Goal: Task Accomplishment & Management: Use online tool/utility

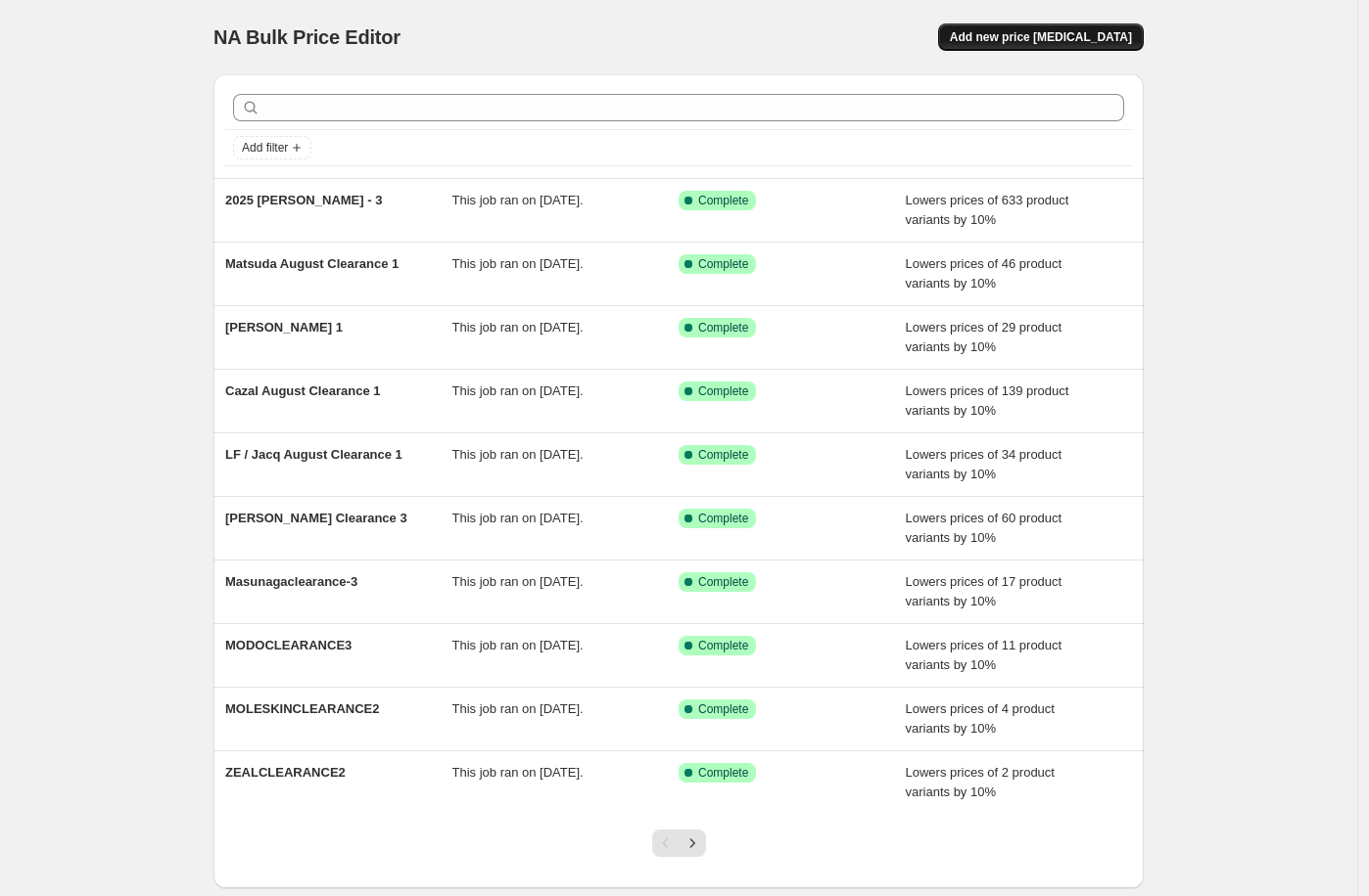
click at [1055, 37] on span "Add new price [MEDICAL_DATA]" at bounding box center [1040, 38] width 182 height 16
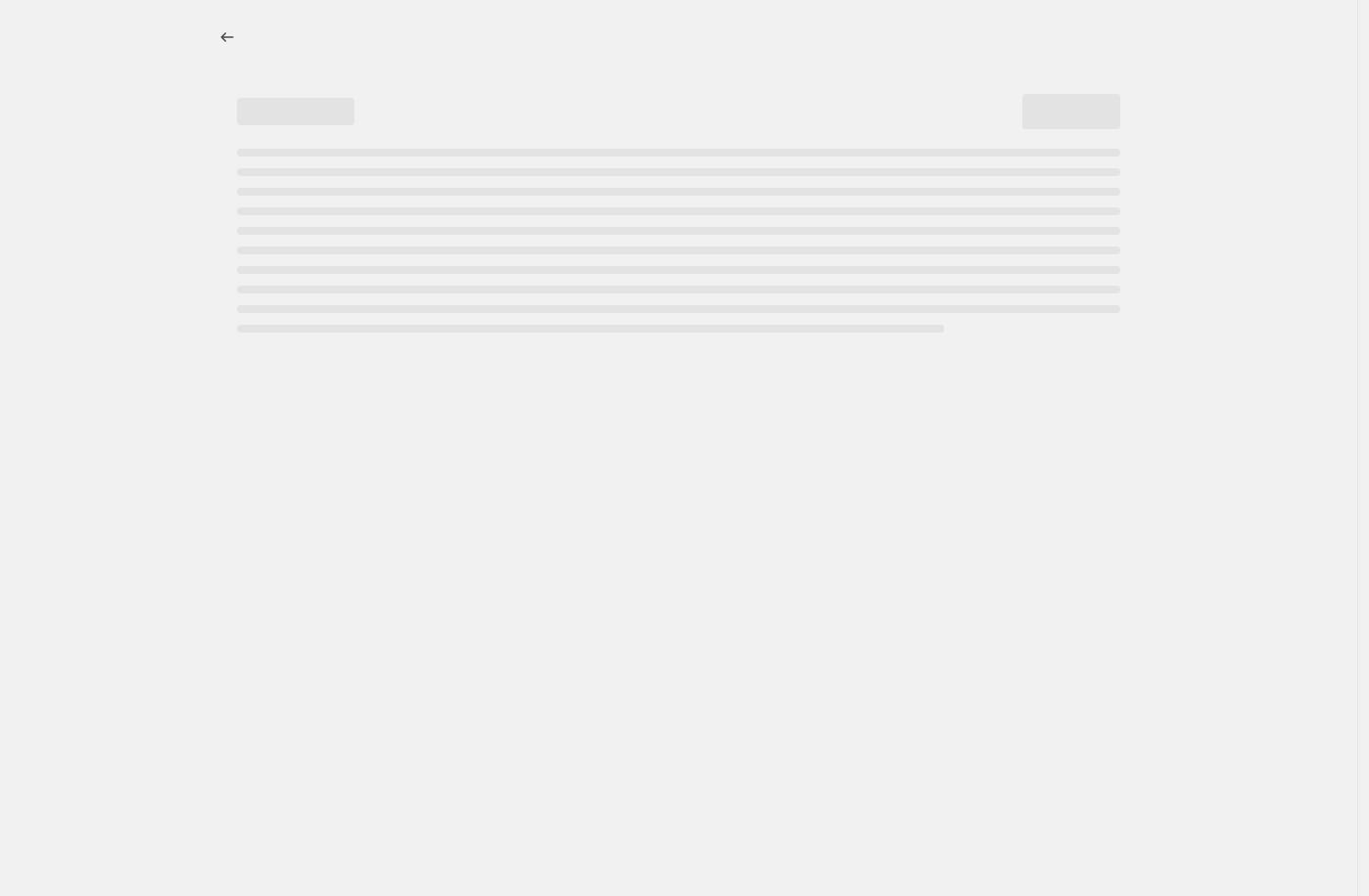
select select "percentage"
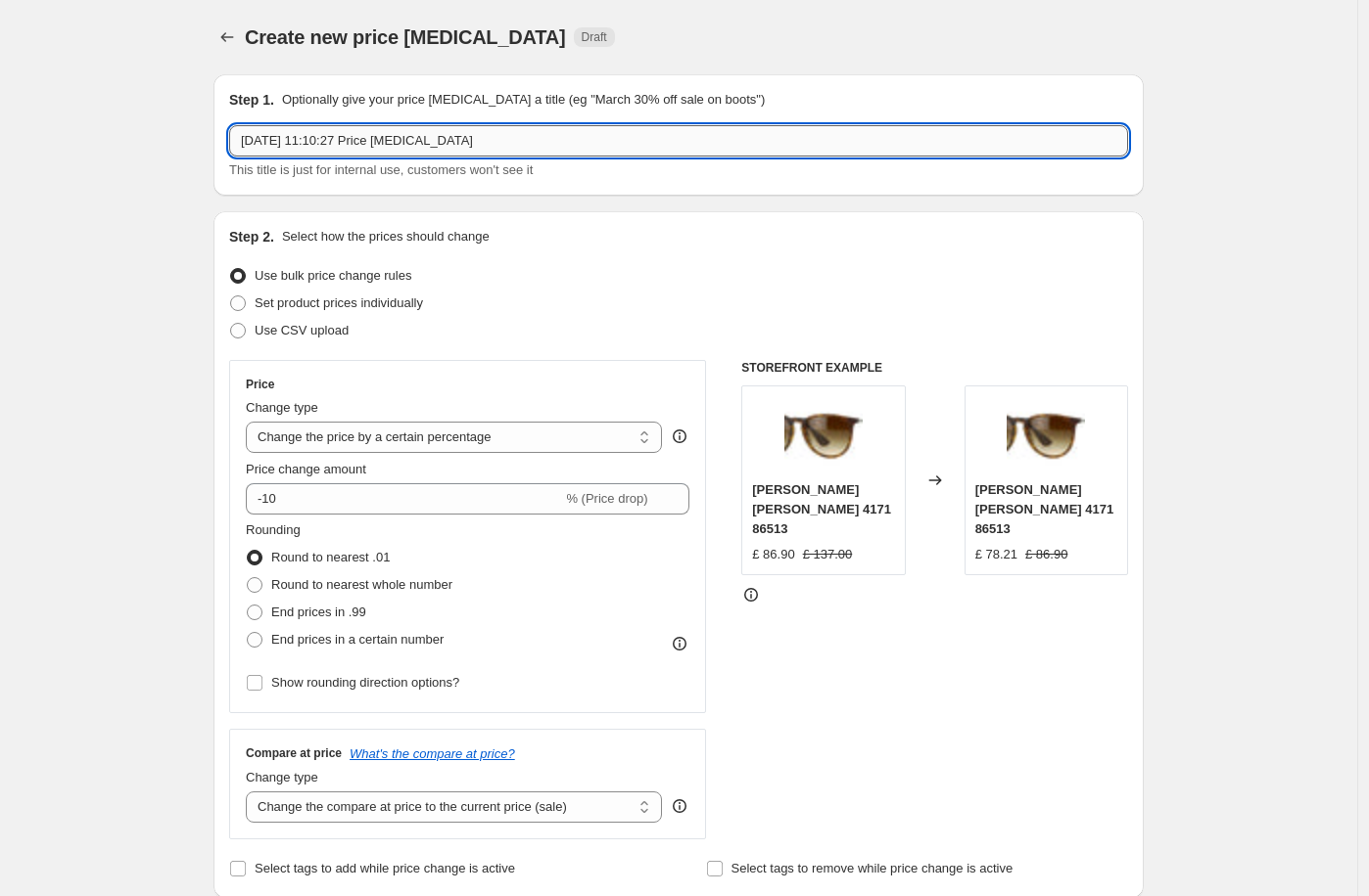
click at [390, 146] on input "[DATE] 11:10:27 Price [MEDICAL_DATA]" at bounding box center [678, 141] width 898 height 32
click at [390, 144] on input "[DATE] 11:10:27 Price [MEDICAL_DATA]" at bounding box center [678, 141] width 898 height 32
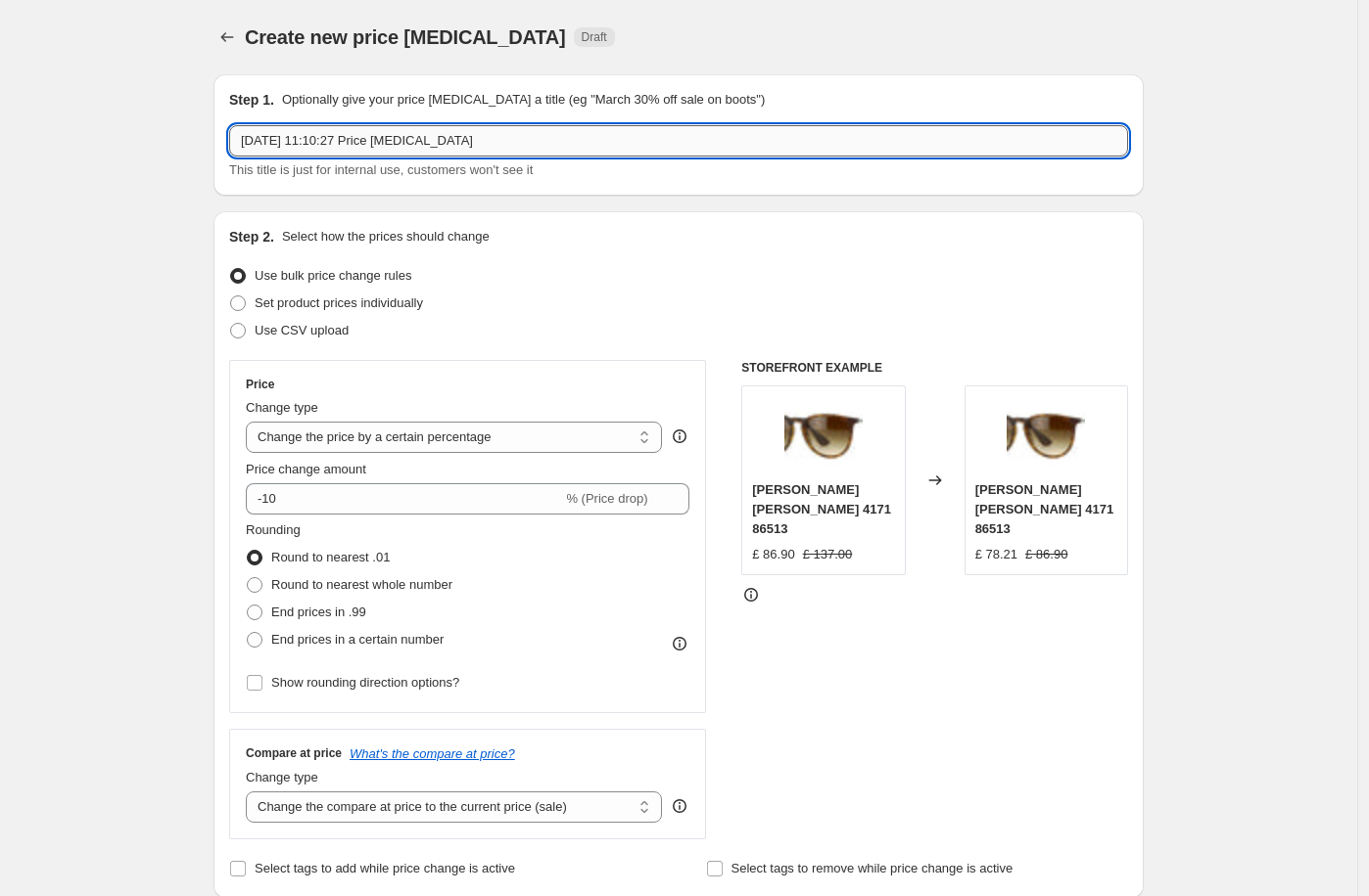
click at [390, 144] on input "[DATE] 11:10:27 Price [MEDICAL_DATA]" at bounding box center [678, 141] width 898 height 32
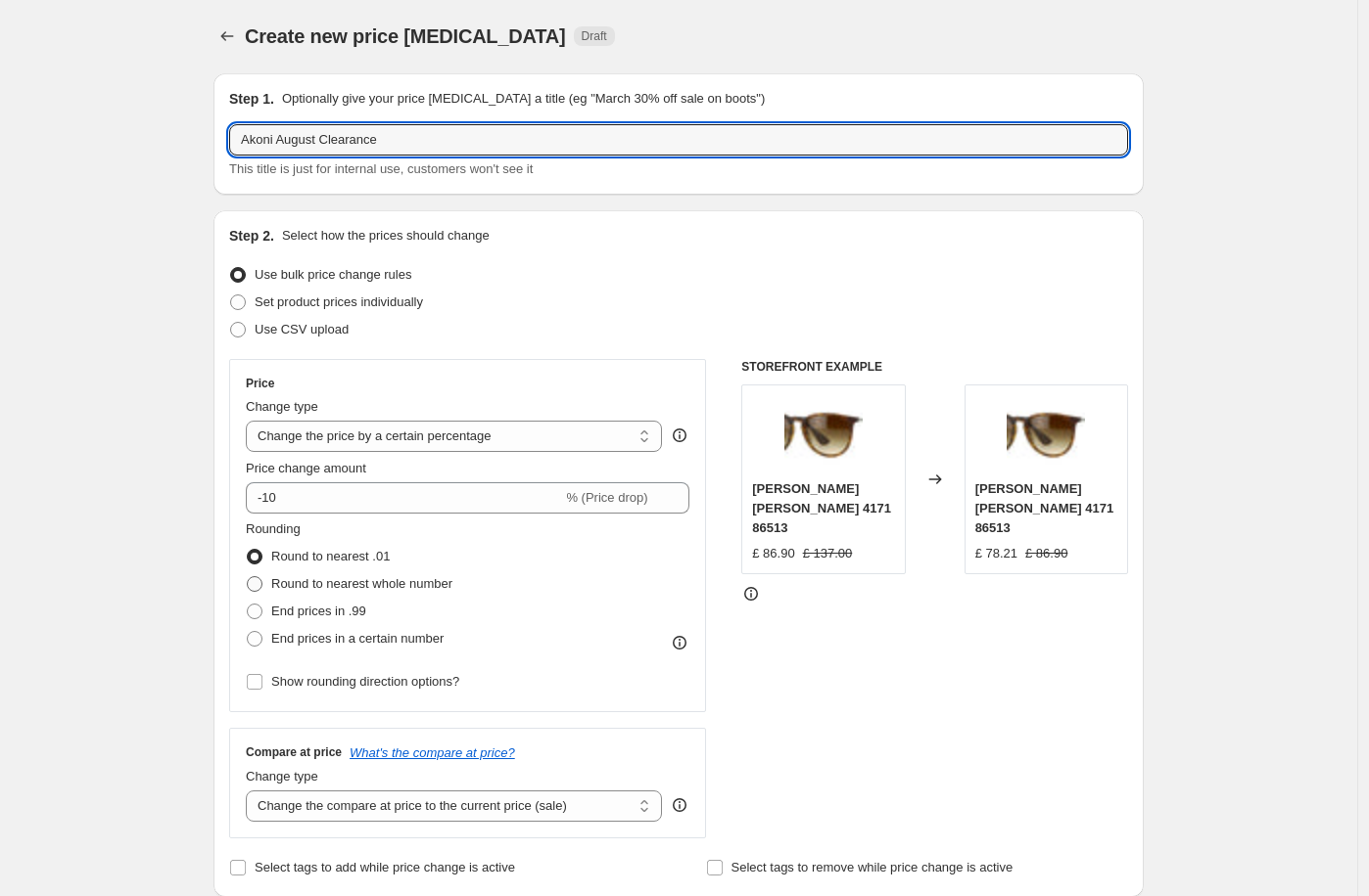
type input "Akoni August Clearance"
click at [416, 579] on span "Round to nearest whole number" at bounding box center [361, 583] width 181 height 15
click at [248, 577] on input "Round to nearest whole number" at bounding box center [247, 576] width 1 height 1
radio input "true"
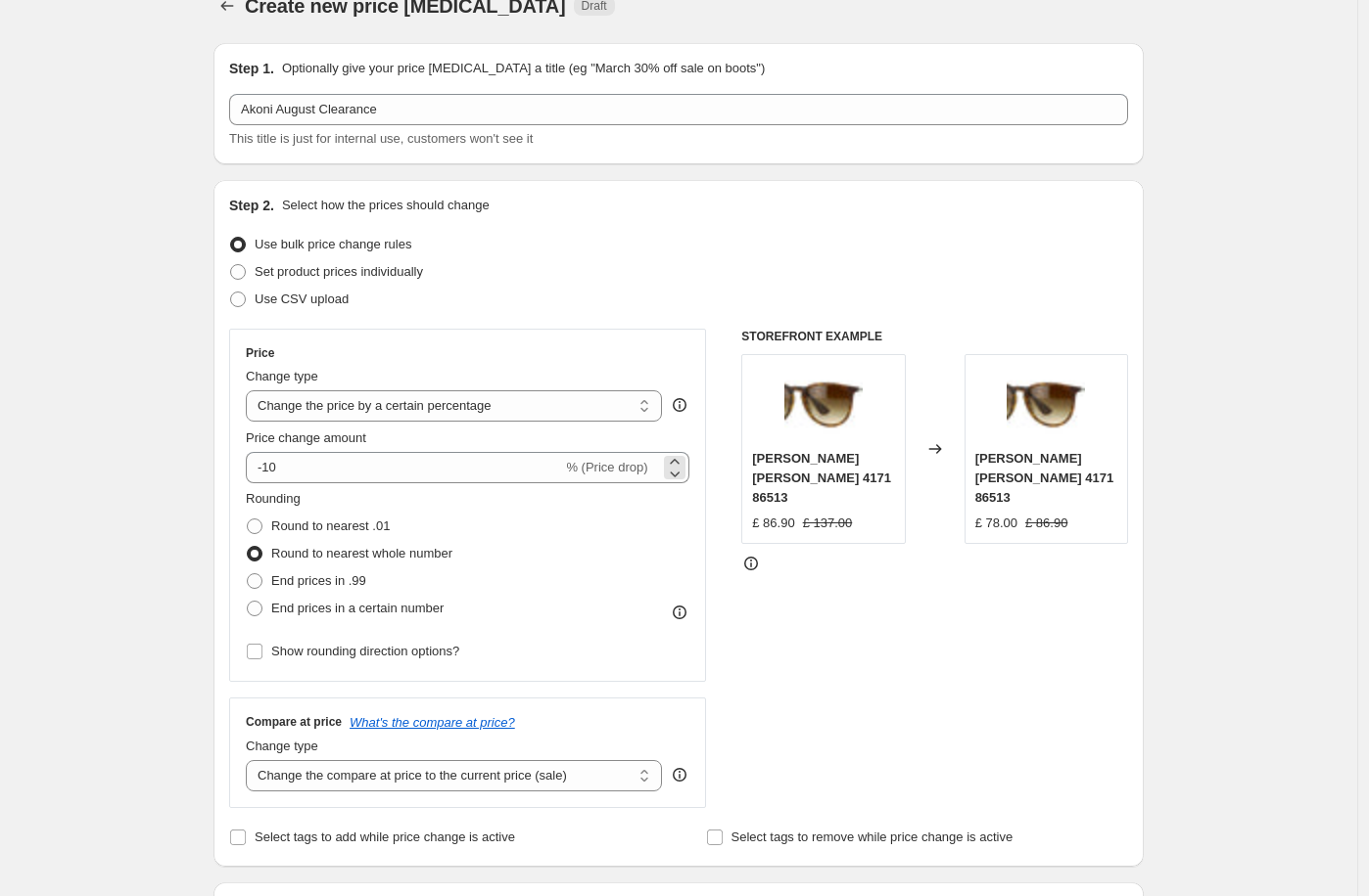
scroll to position [52, 0]
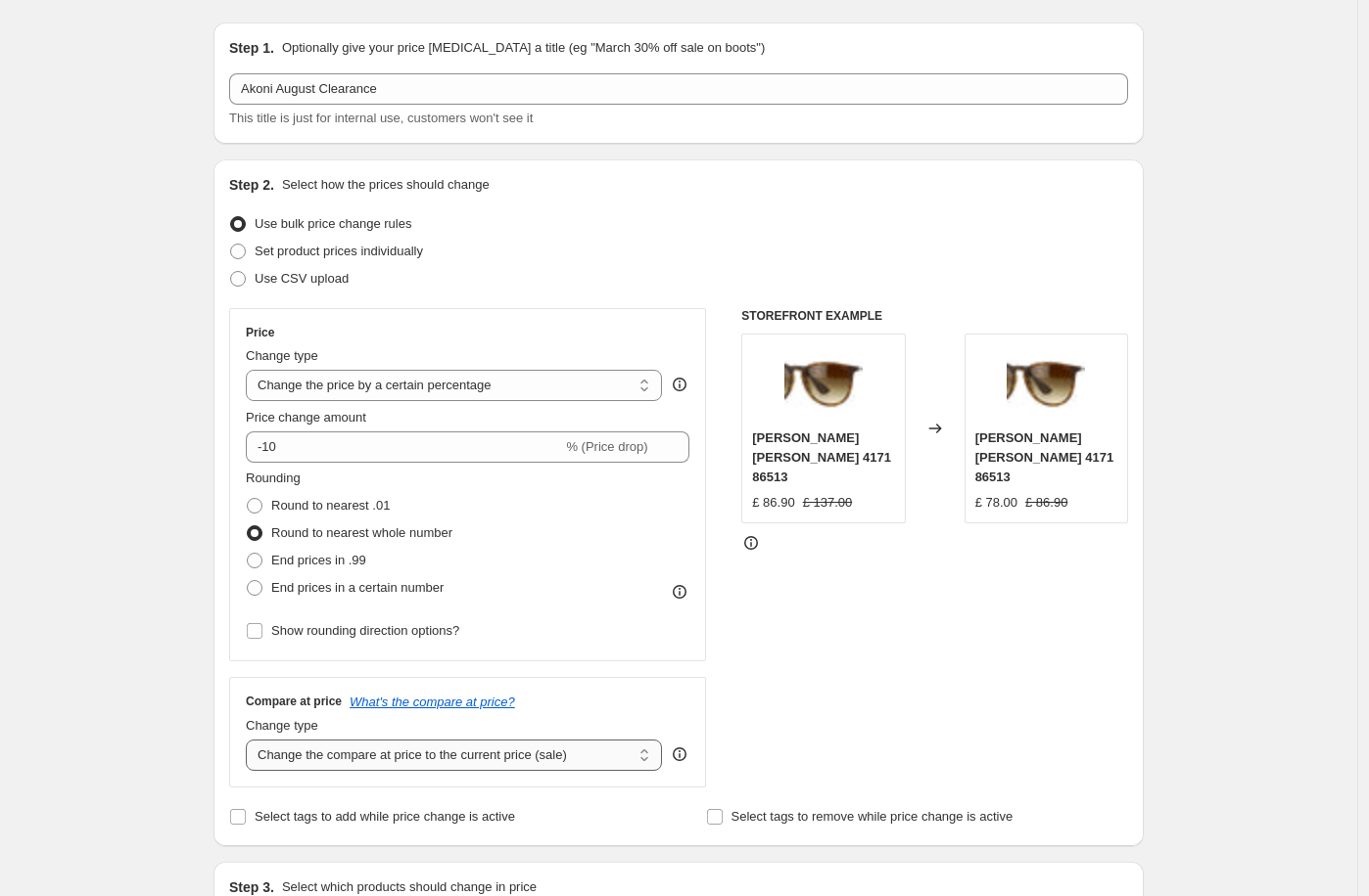
click at [524, 764] on select "Change the compare at price to the current price (sale) Change the compare at p…" at bounding box center [454, 756] width 416 height 32
select select "no_change"
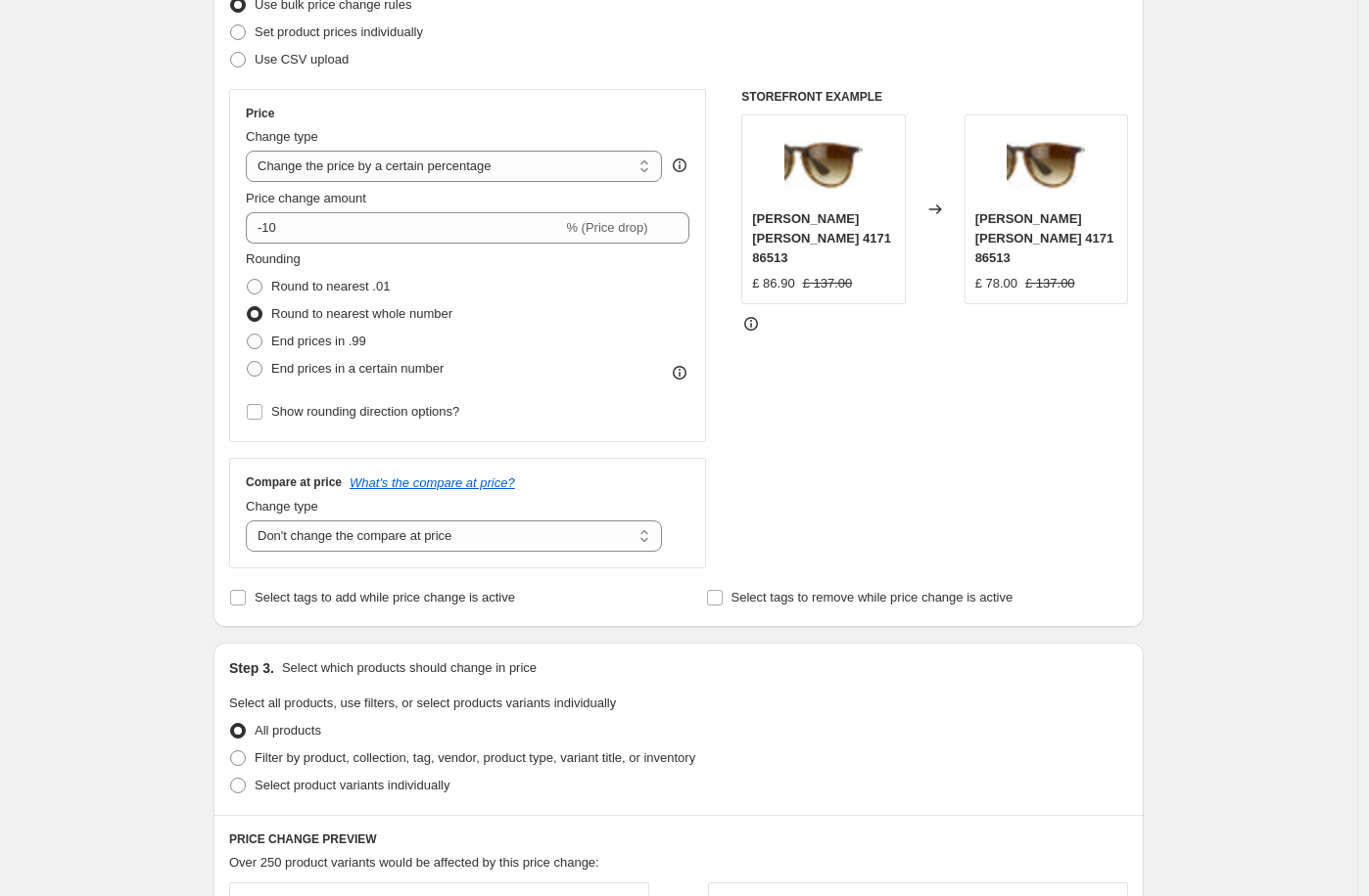
scroll to position [305, 0]
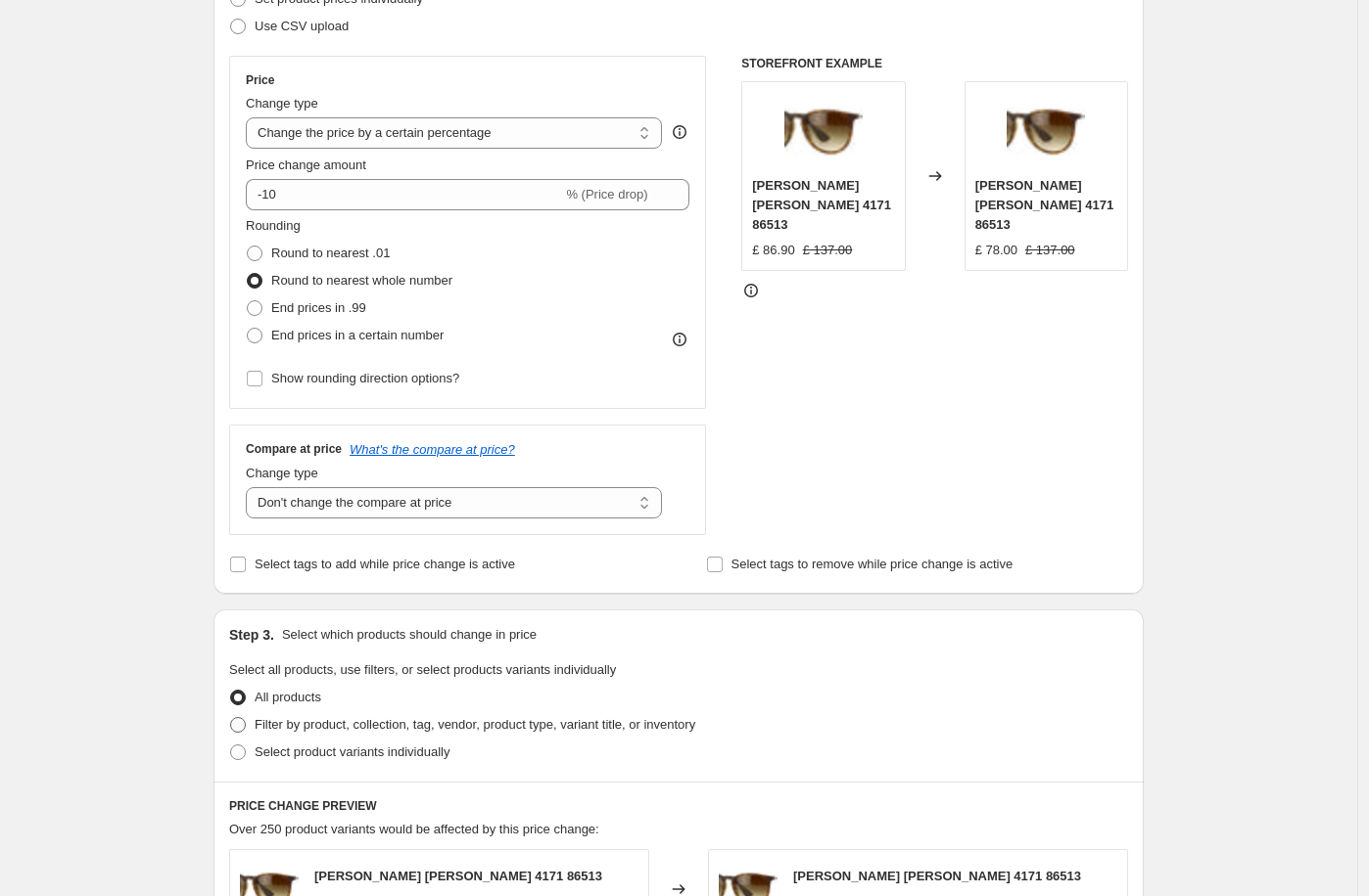
click at [357, 711] on label "Filter by product, collection, tag, vendor, product type, variant title, or inv…" at bounding box center [462, 725] width 466 height 28
click at [231, 717] on input "Filter by product, collection, tag, vendor, product type, variant title, or inv…" at bounding box center [230, 717] width 1 height 1
radio input "true"
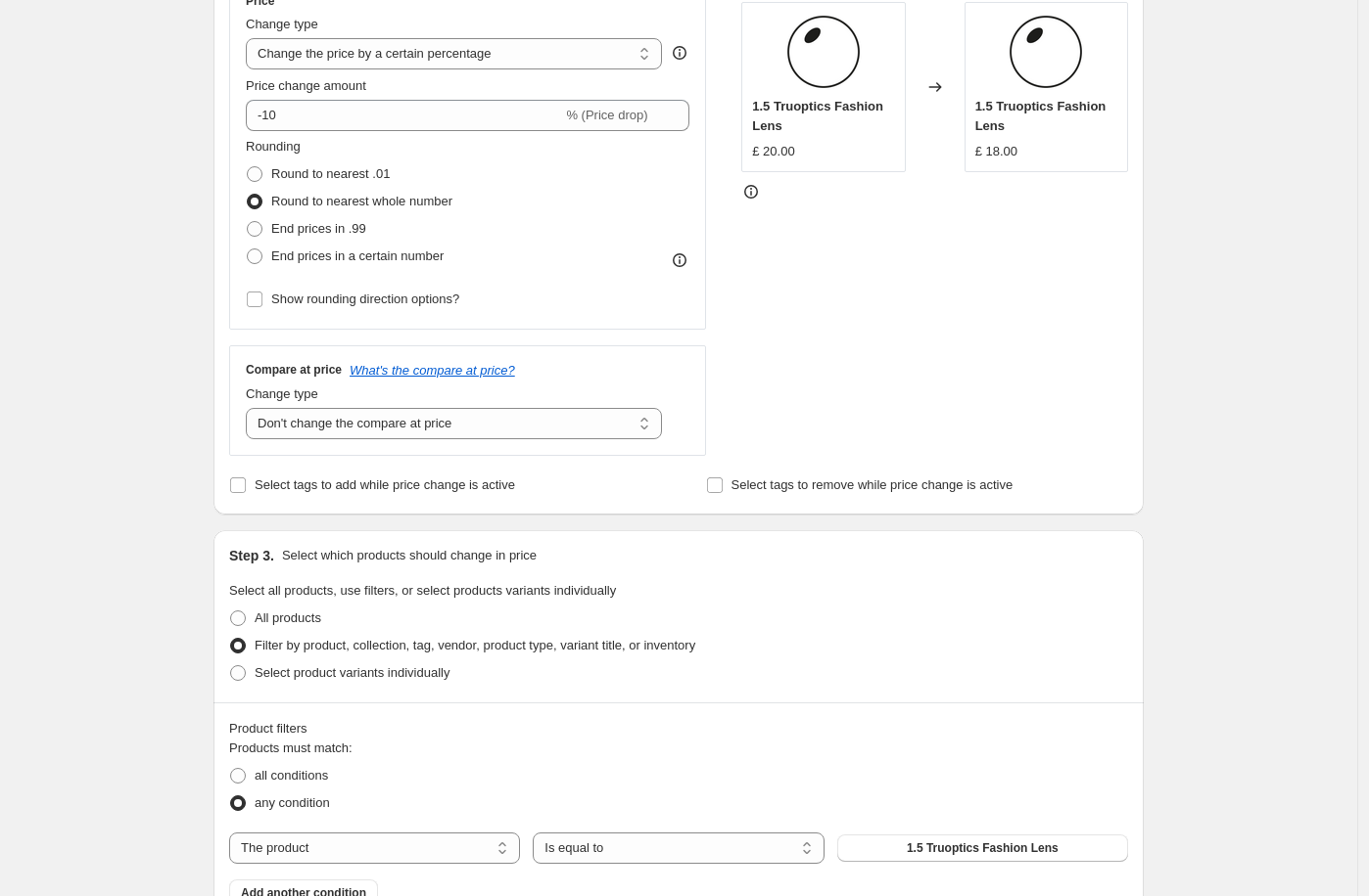
scroll to position [509, 0]
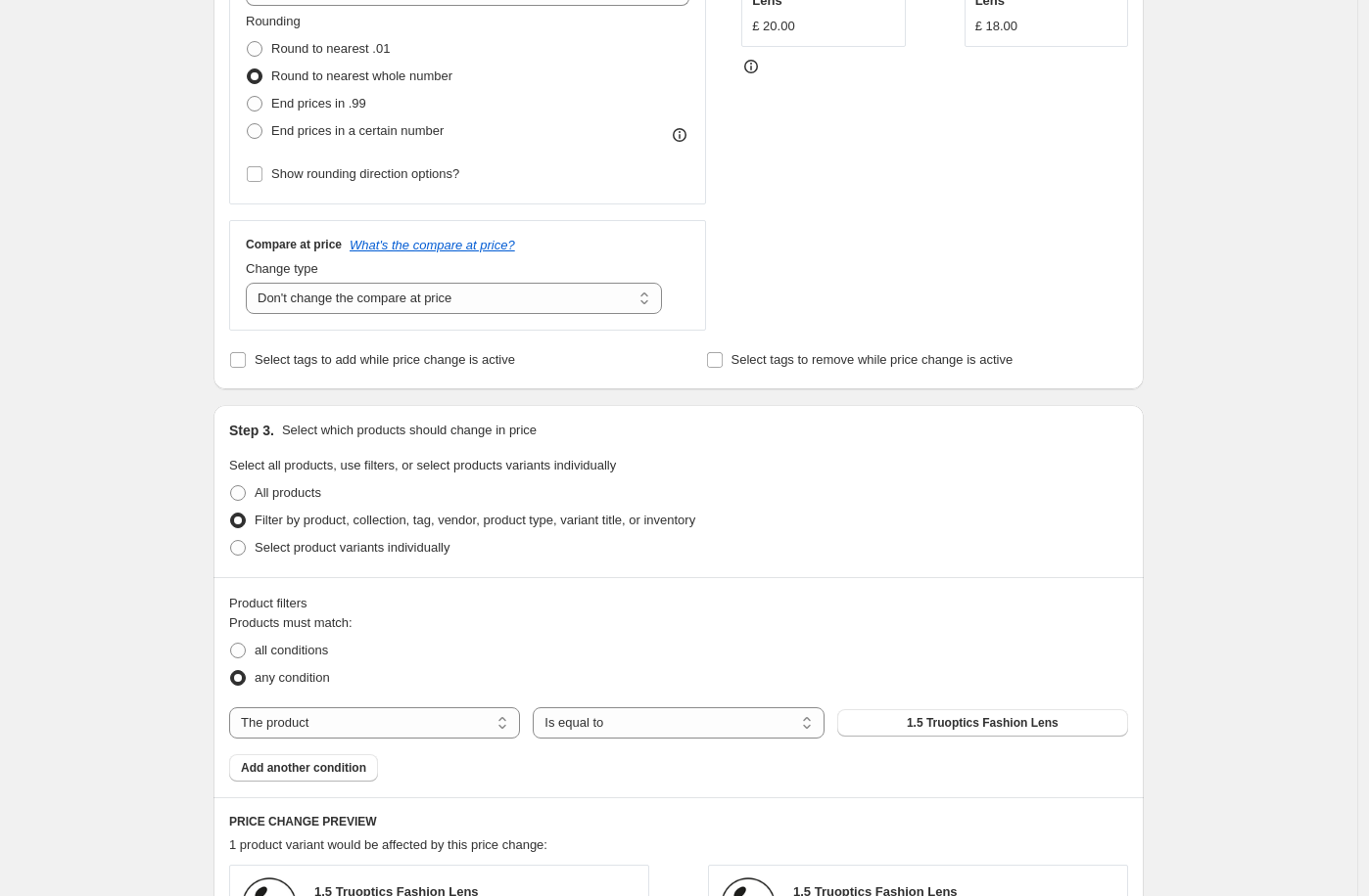
click at [444, 746] on div "Products must match: all conditions any condition The product The product's col…" at bounding box center [678, 698] width 898 height 169
click at [447, 729] on select "The product The product's collection The product's tag The product's vendor The…" at bounding box center [374, 723] width 291 height 32
select select "tag"
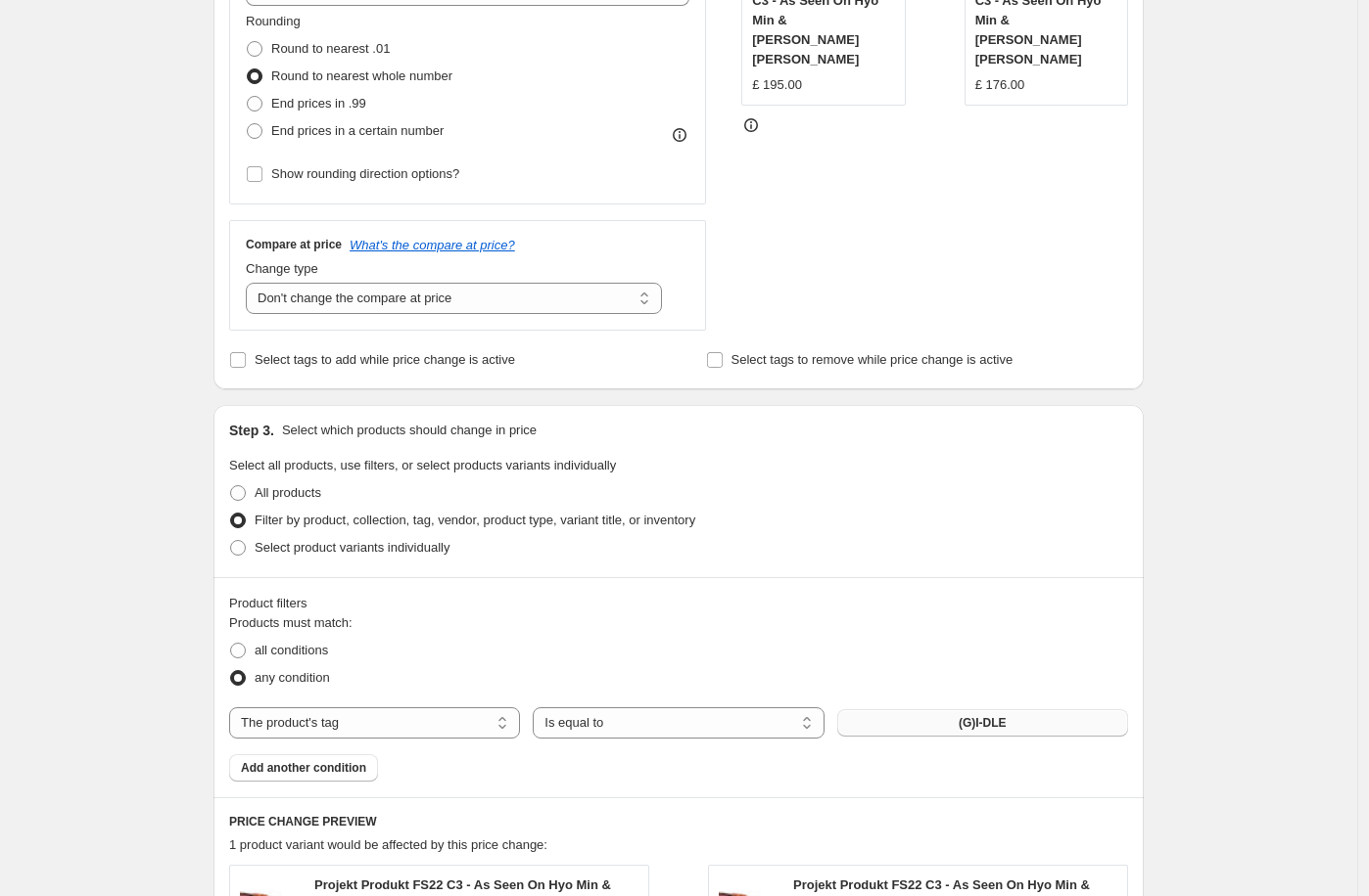
click at [972, 728] on span "(G)I-DLE" at bounding box center [983, 723] width 48 height 16
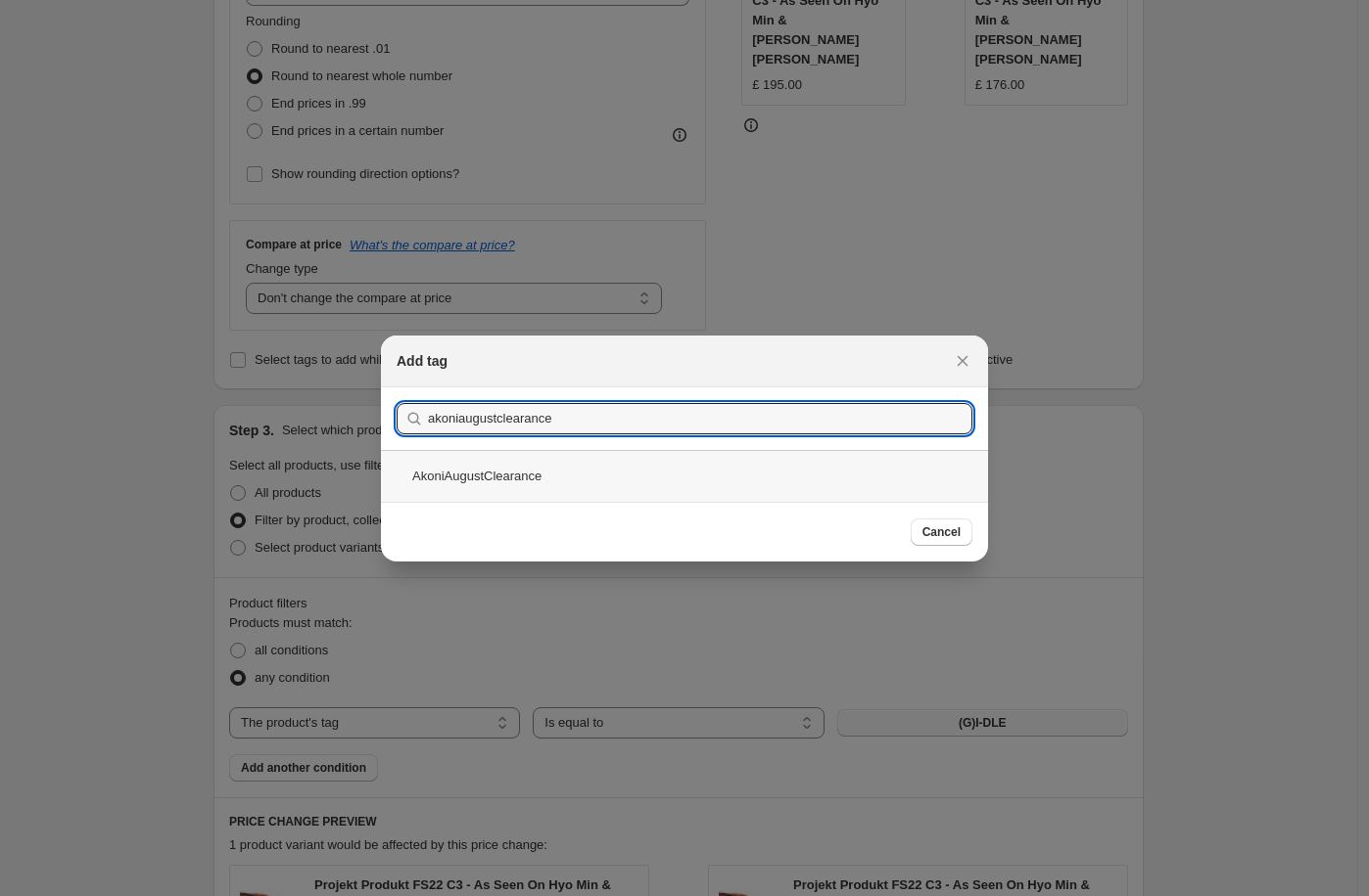
type input "akoniaugustclearance"
click at [535, 465] on div "AkoniAugustClearance" at bounding box center [685, 476] width 608 height 52
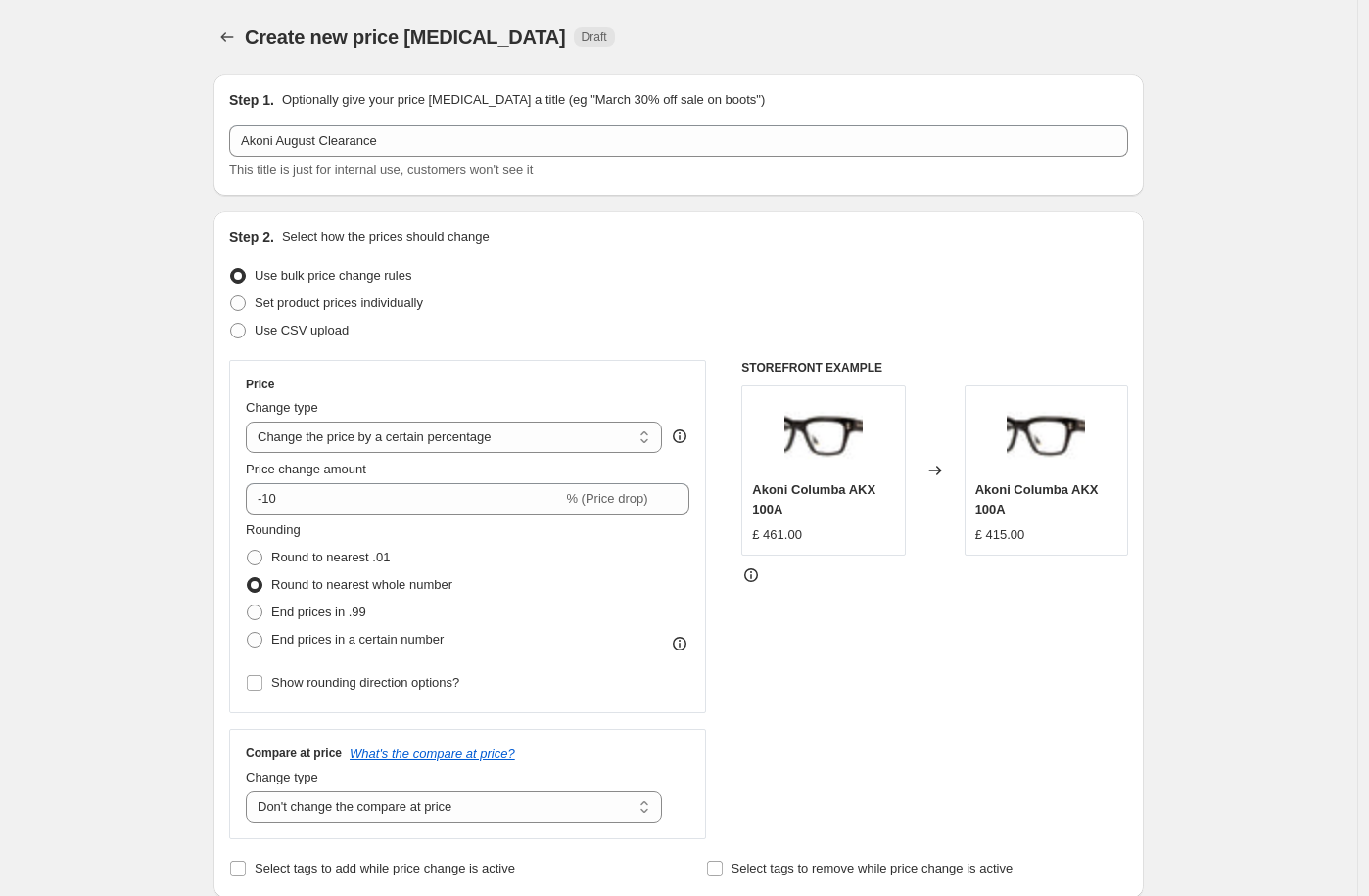
scroll to position [21, 0]
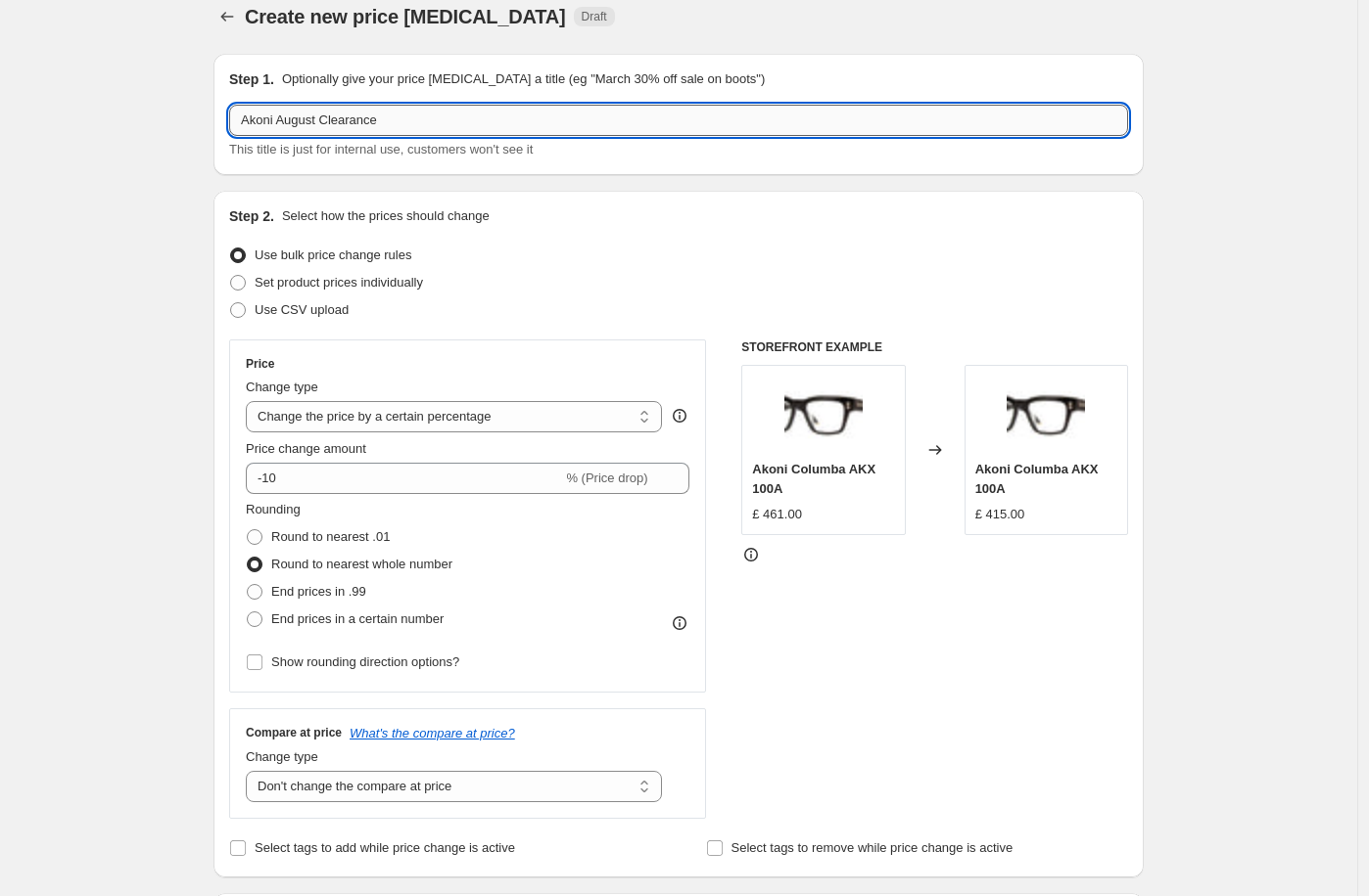
click at [254, 118] on input "Akoni August Clearance" at bounding box center [678, 121] width 898 height 32
click at [247, 120] on input "Akoni August Clearance" at bounding box center [678, 121] width 898 height 32
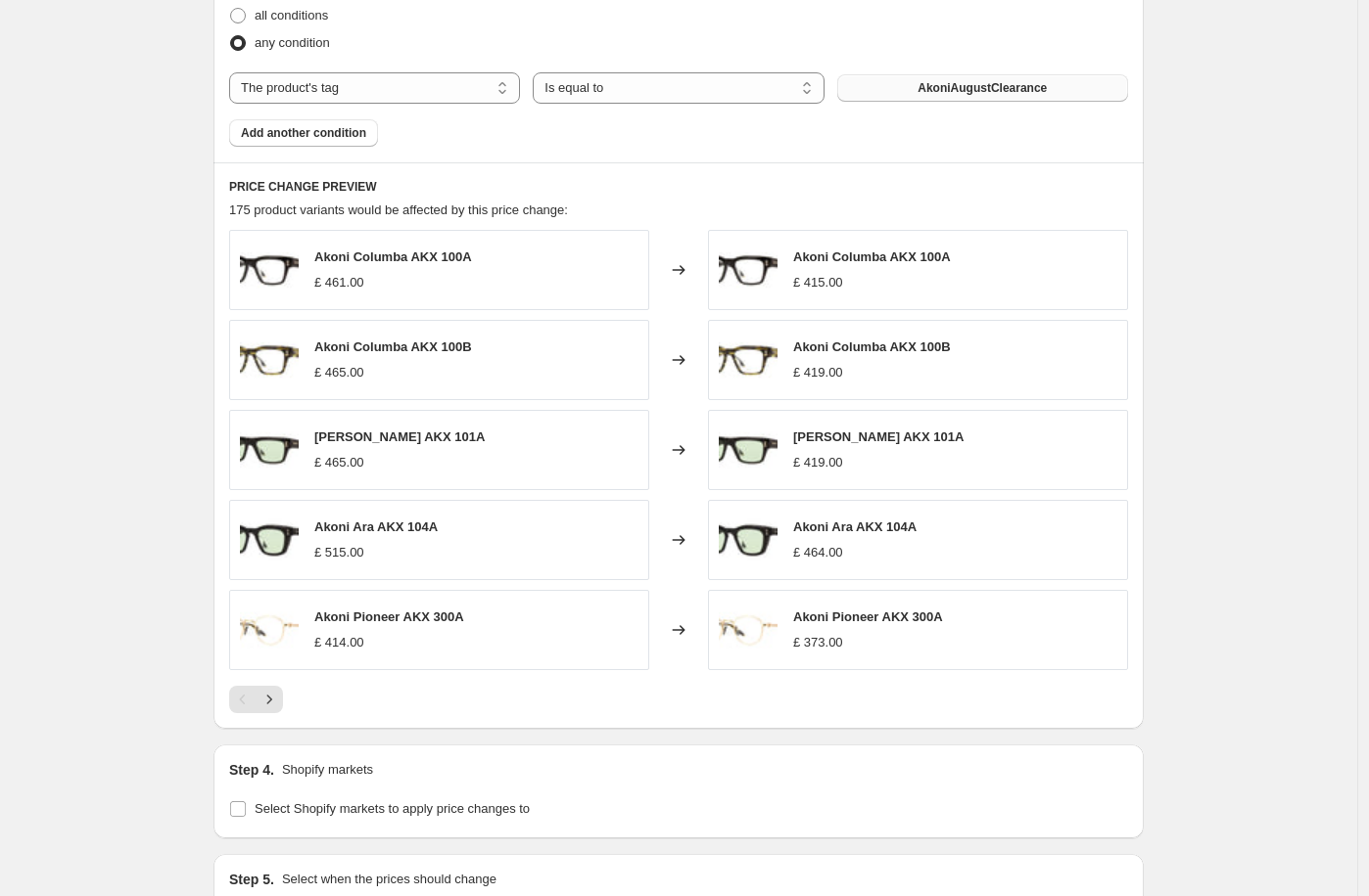
scroll to position [1390, 0]
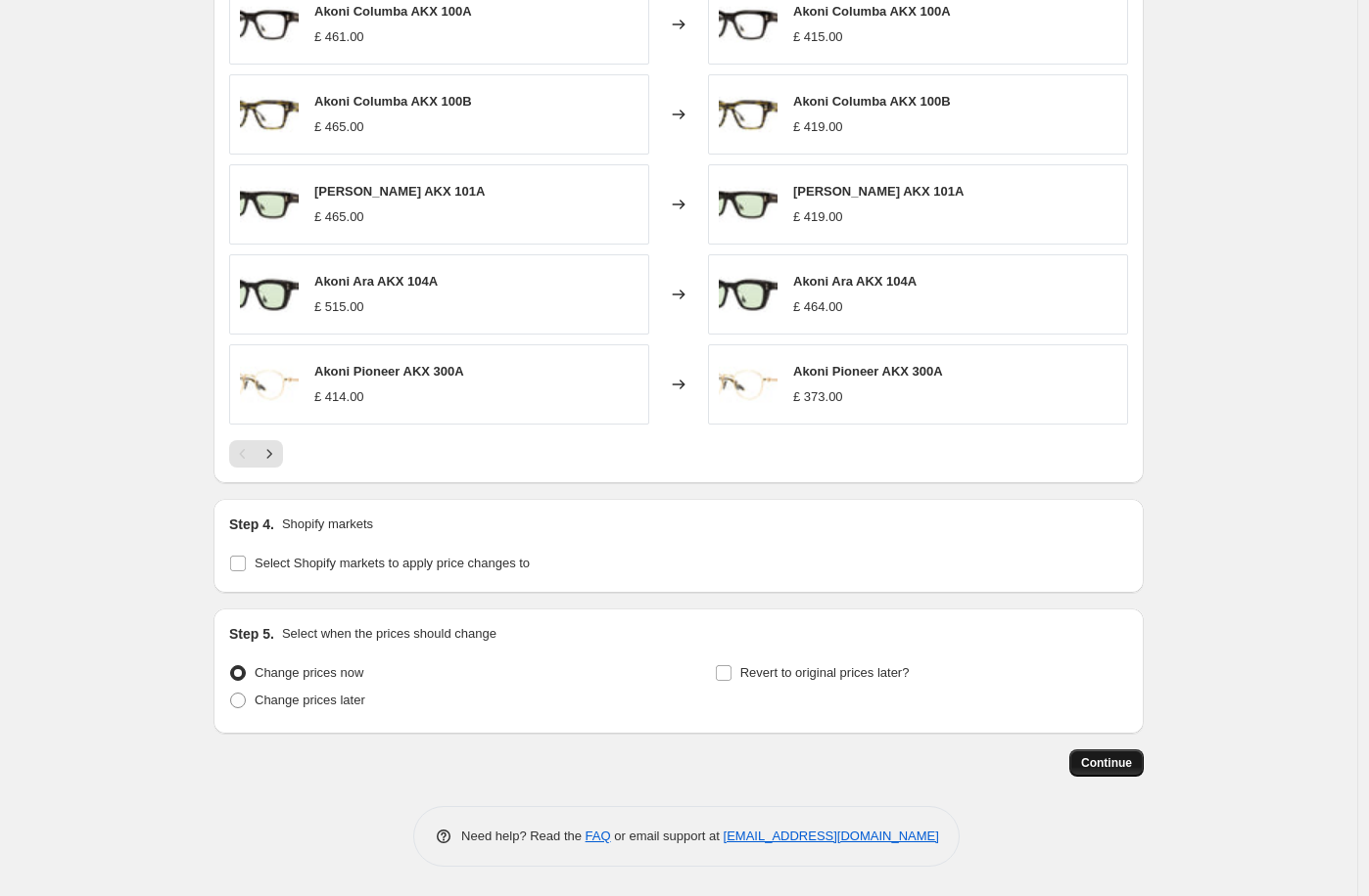
click at [1123, 761] on span "Continue" at bounding box center [1106, 763] width 51 height 16
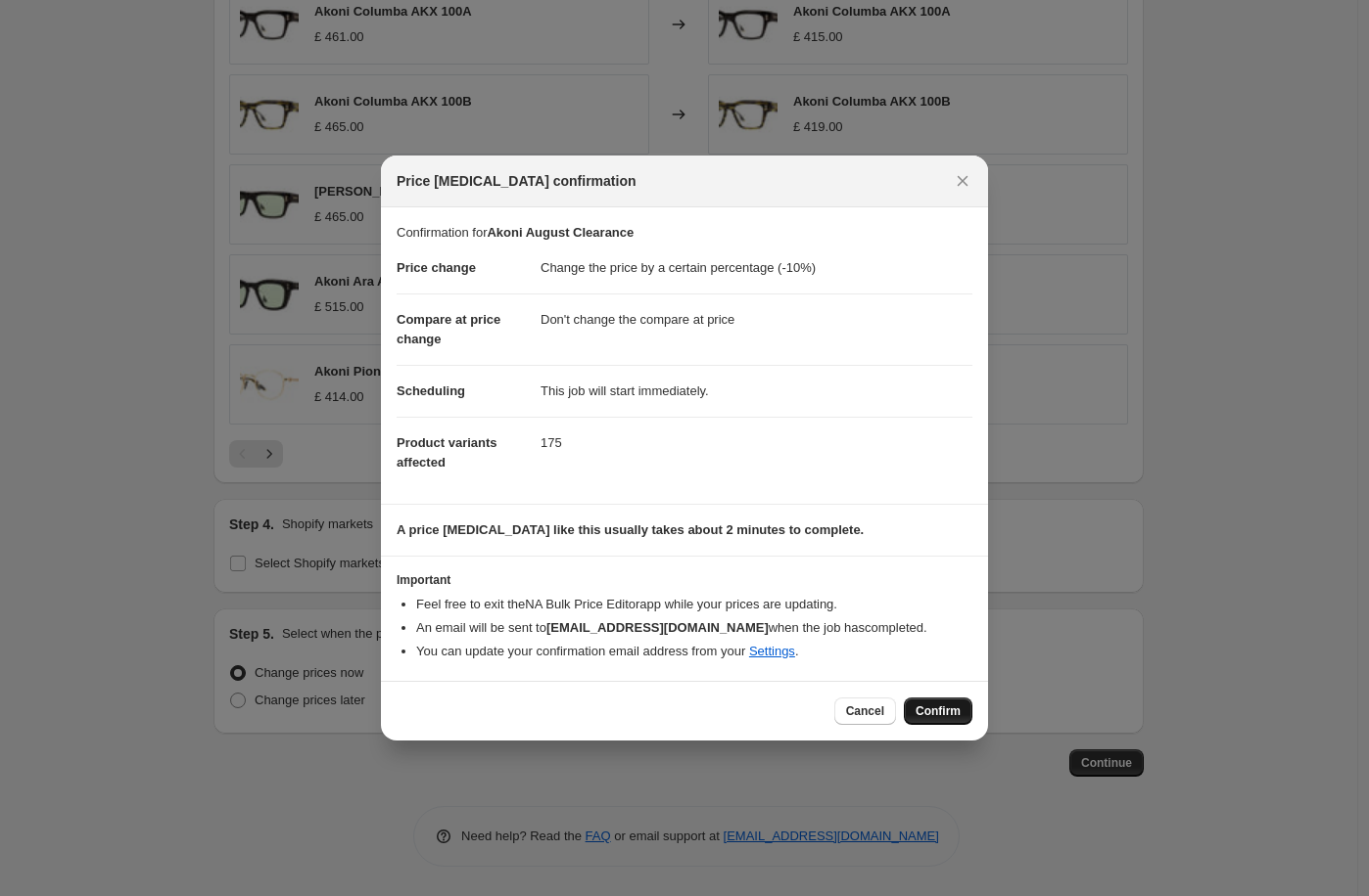
click at [919, 702] on button "Confirm" at bounding box center [937, 711] width 68 height 28
